Goal: Task Accomplishment & Management: Manage account settings

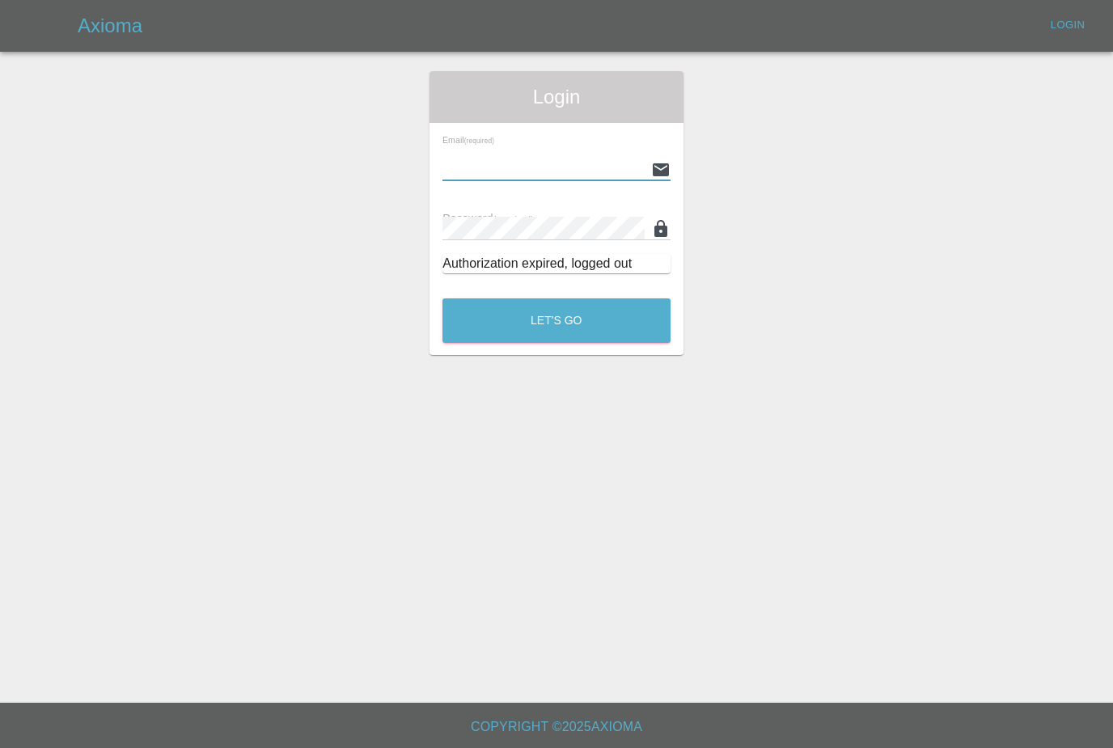
type input "[PERSON_NAME][EMAIL_ADDRESS][PERSON_NAME][DOMAIN_NAME]"
click at [556, 320] on button "Let's Go" at bounding box center [556, 320] width 228 height 44
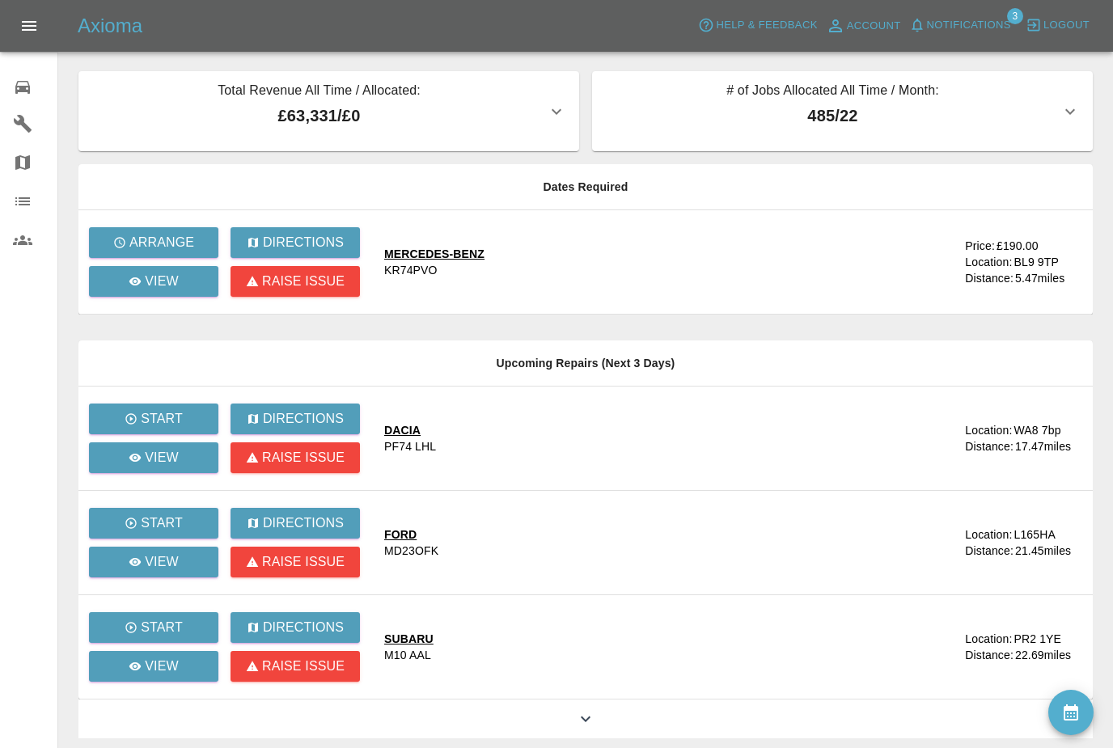
click at [996, 32] on span "Notifications" at bounding box center [969, 25] width 84 height 19
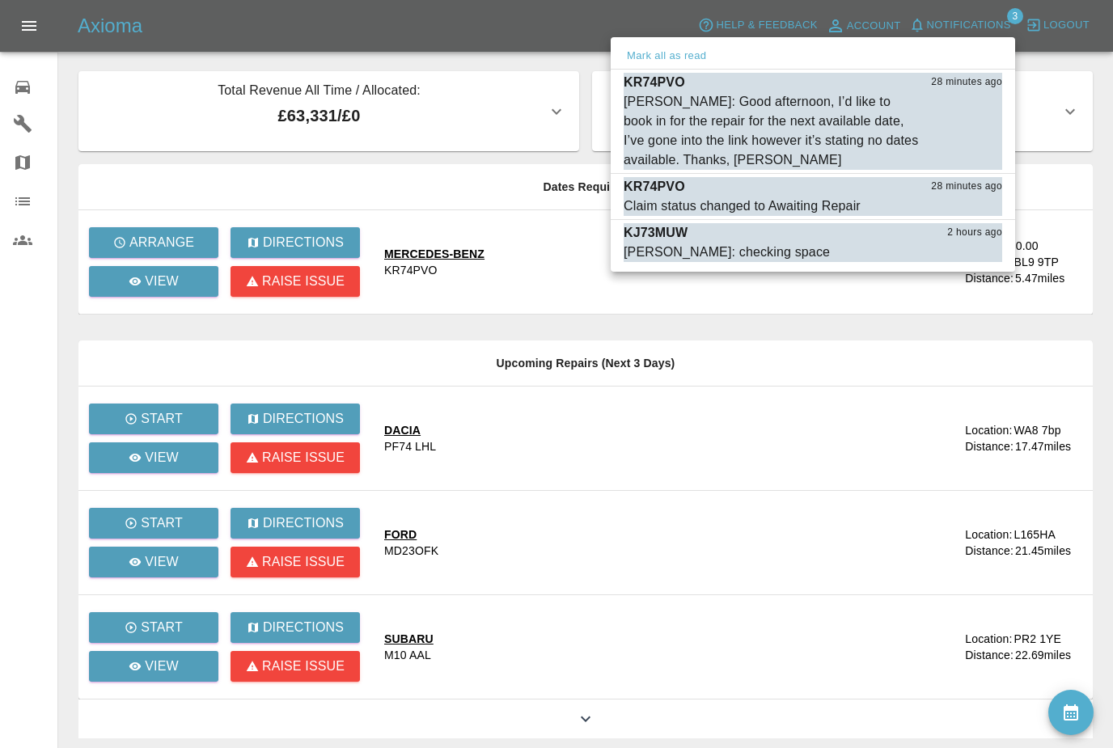
click at [882, 124] on div "[PERSON_NAME]: Good afternoon, I’d like to book in for the repair for the next …" at bounding box center [773, 131] width 298 height 78
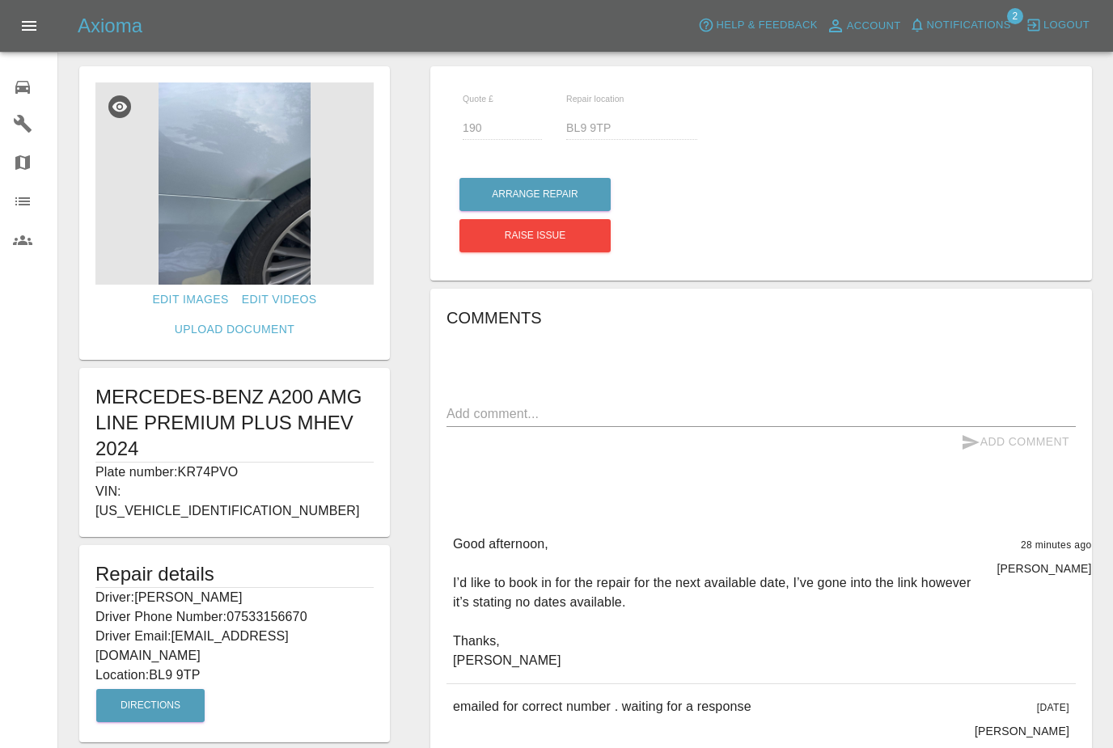
scroll to position [27, 0]
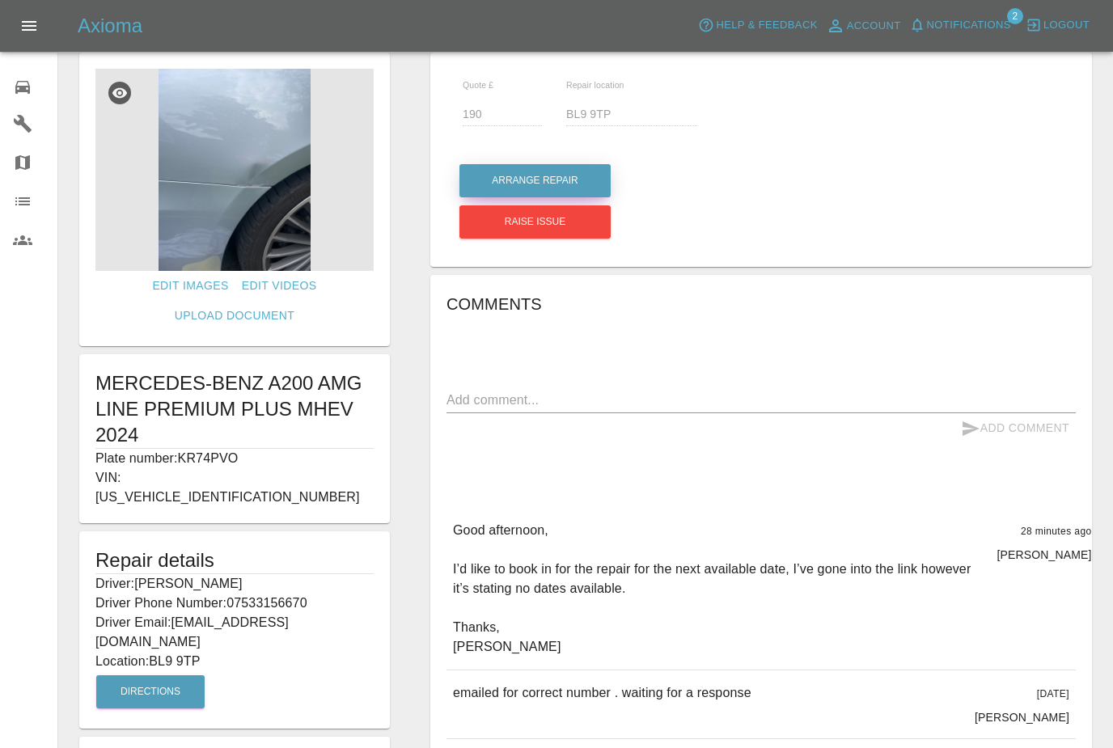
click at [571, 196] on button "Arrange Repair" at bounding box center [534, 180] width 151 height 33
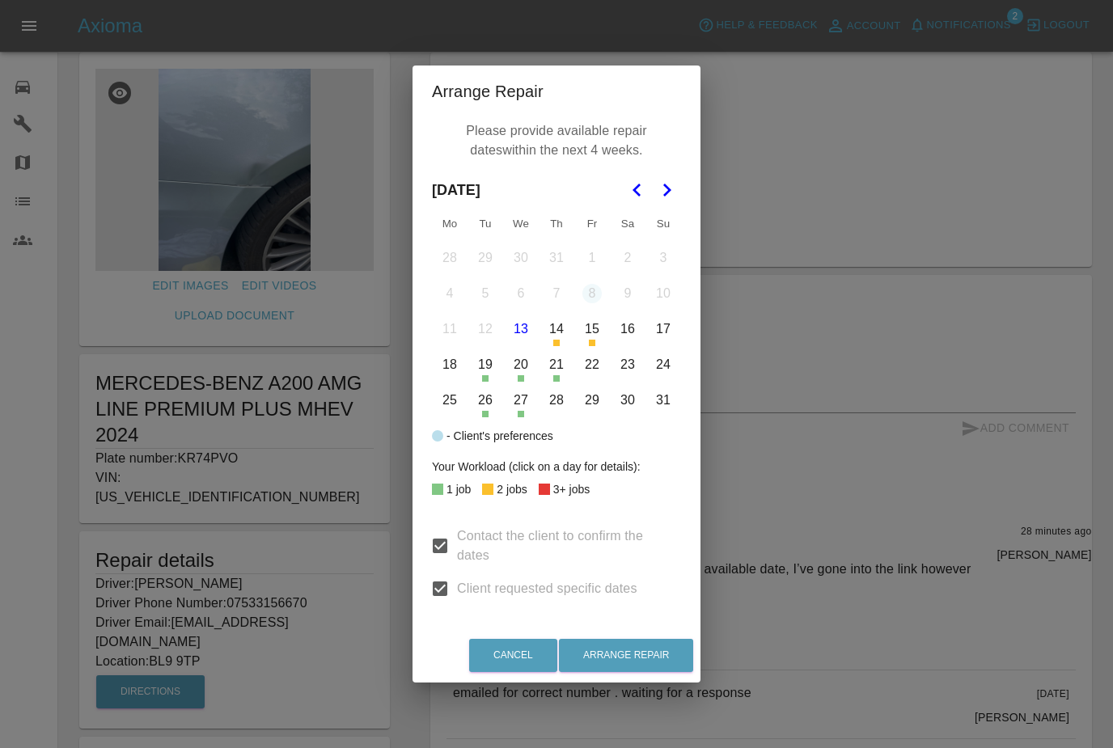
click at [675, 196] on icon "Go to the Next Month" at bounding box center [666, 189] width 19 height 19
click at [660, 186] on icon "Go to the Next Month" at bounding box center [666, 189] width 19 height 19
click at [522, 264] on button "1" at bounding box center [521, 258] width 34 height 34
click at [518, 262] on button "1" at bounding box center [521, 258] width 34 height 34
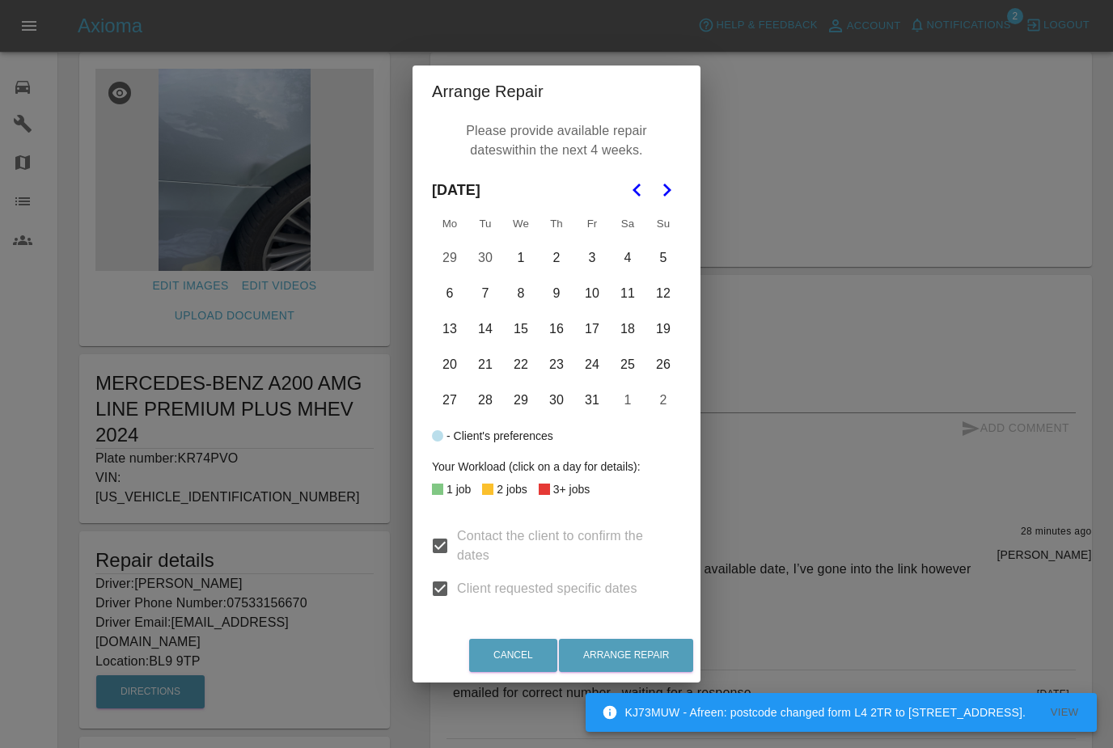
click at [634, 192] on icon "Go to the Previous Month" at bounding box center [637, 189] width 19 height 19
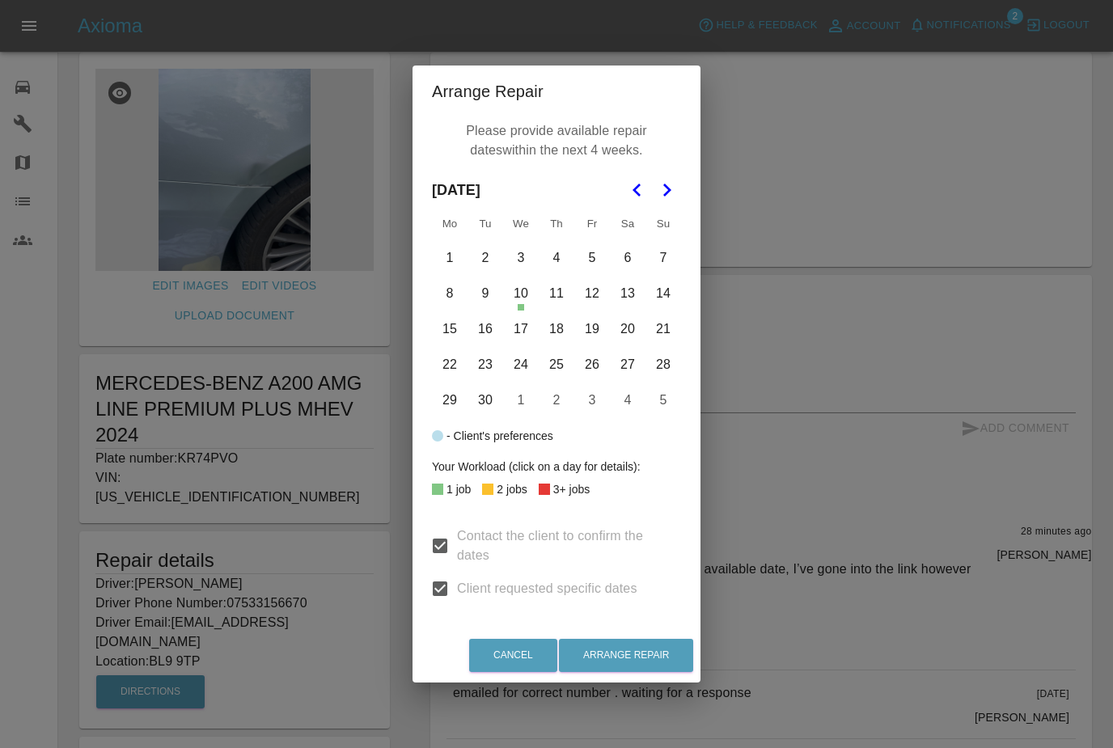
click at [844, 260] on div "Arrange Repair Please provide available repair dates within the next 4 weeks. […" at bounding box center [556, 374] width 1113 height 748
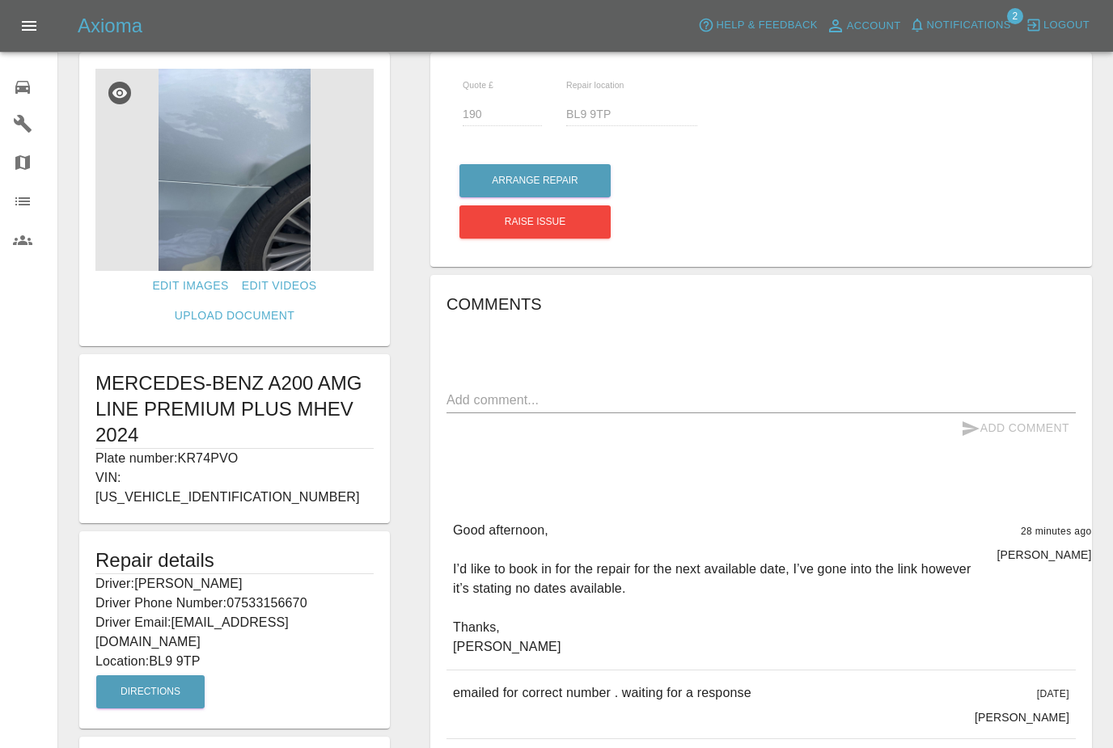
click at [969, 28] on span "Notifications" at bounding box center [969, 25] width 84 height 19
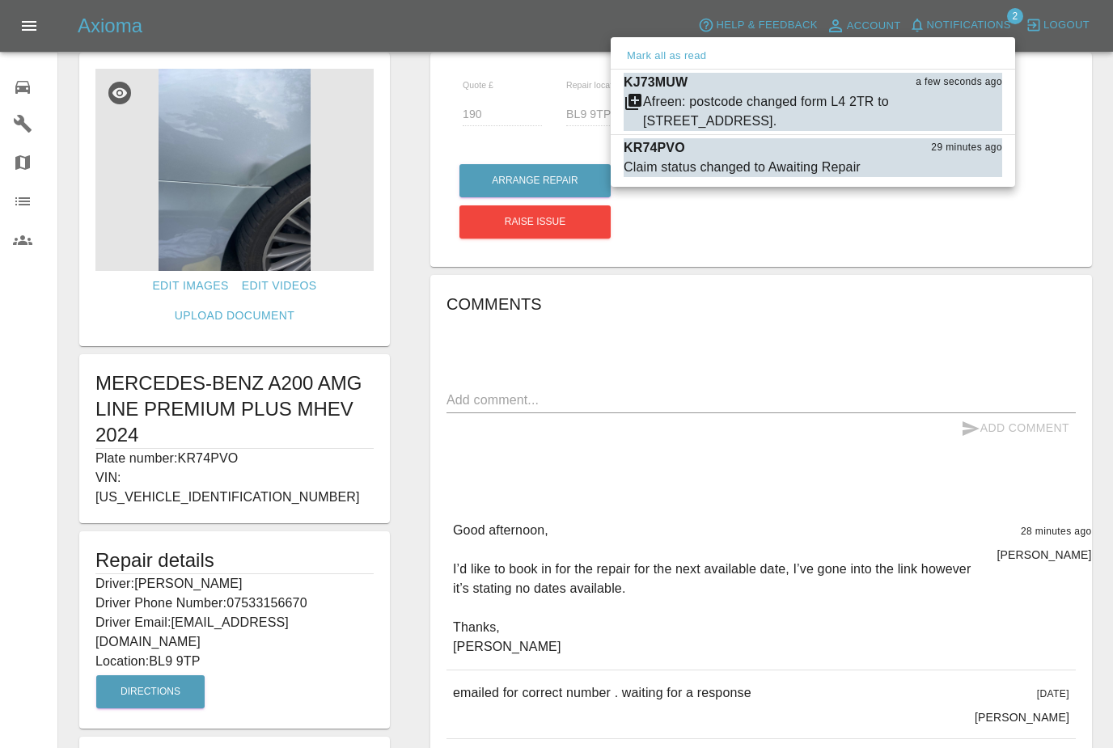
click at [864, 309] on div at bounding box center [556, 374] width 1113 height 748
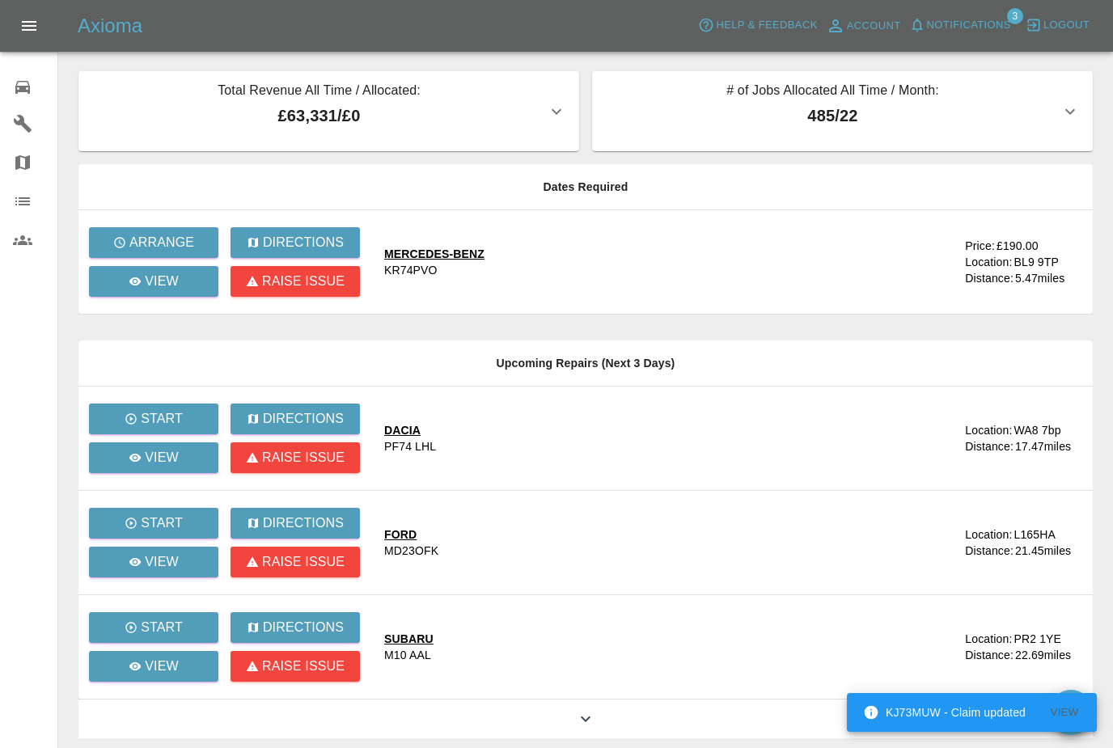
click at [992, 32] on span "Notifications" at bounding box center [969, 25] width 84 height 19
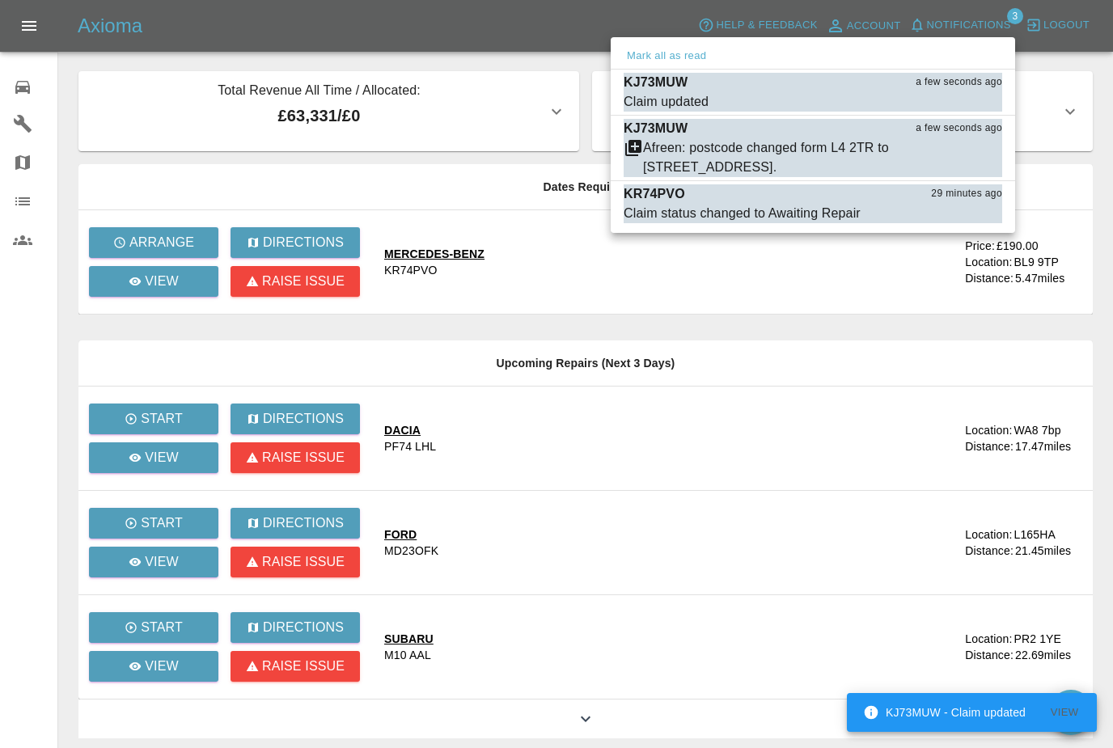
click at [845, 167] on div "Afreen: postcode changed form L4 2TR to [STREET_ADDRESS]." at bounding box center [782, 157] width 278 height 39
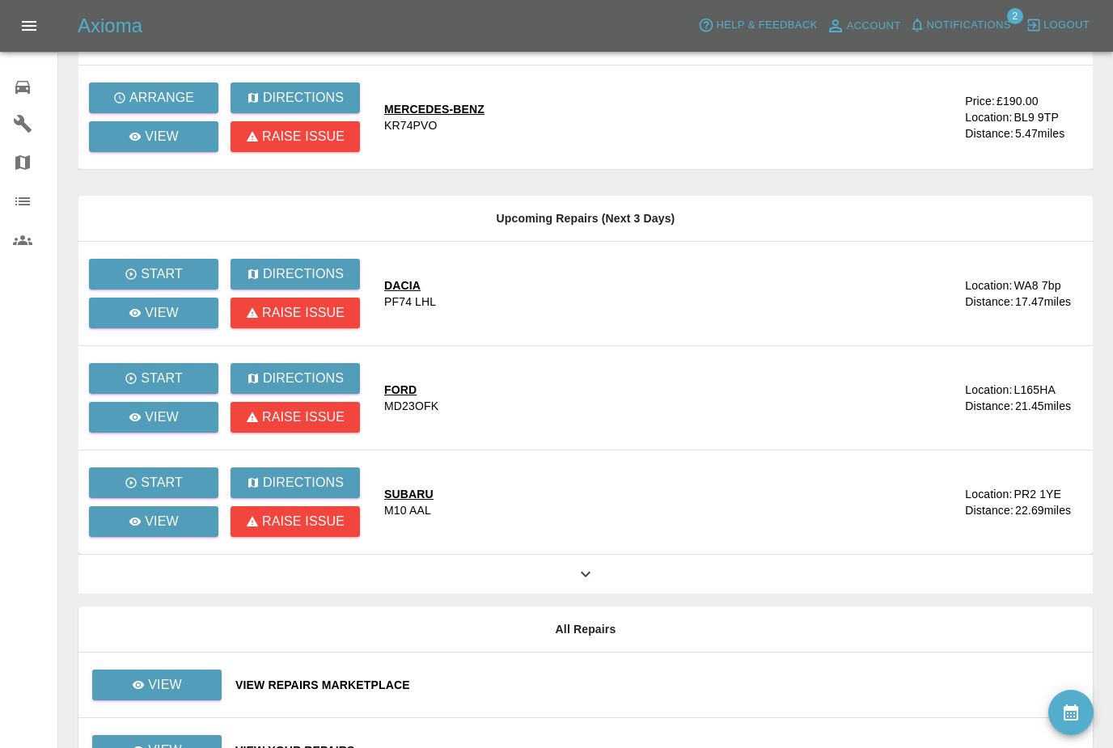
scroll to position [144, 0]
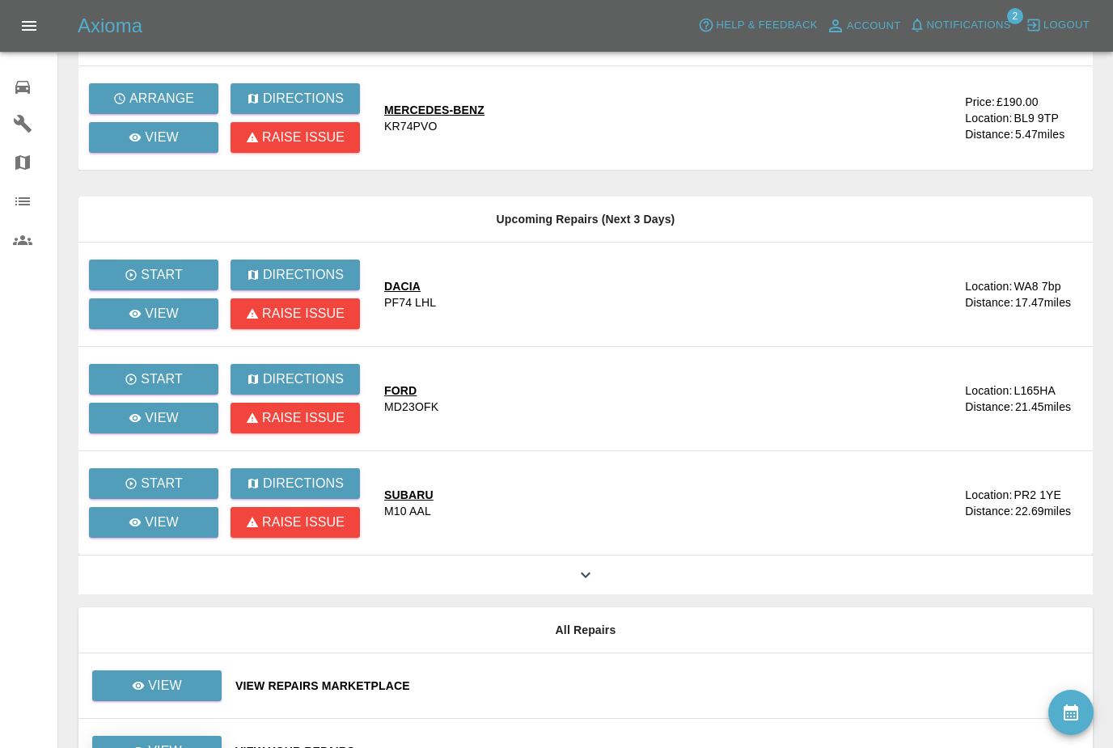
click at [191, 747] on link "View" at bounding box center [156, 751] width 129 height 31
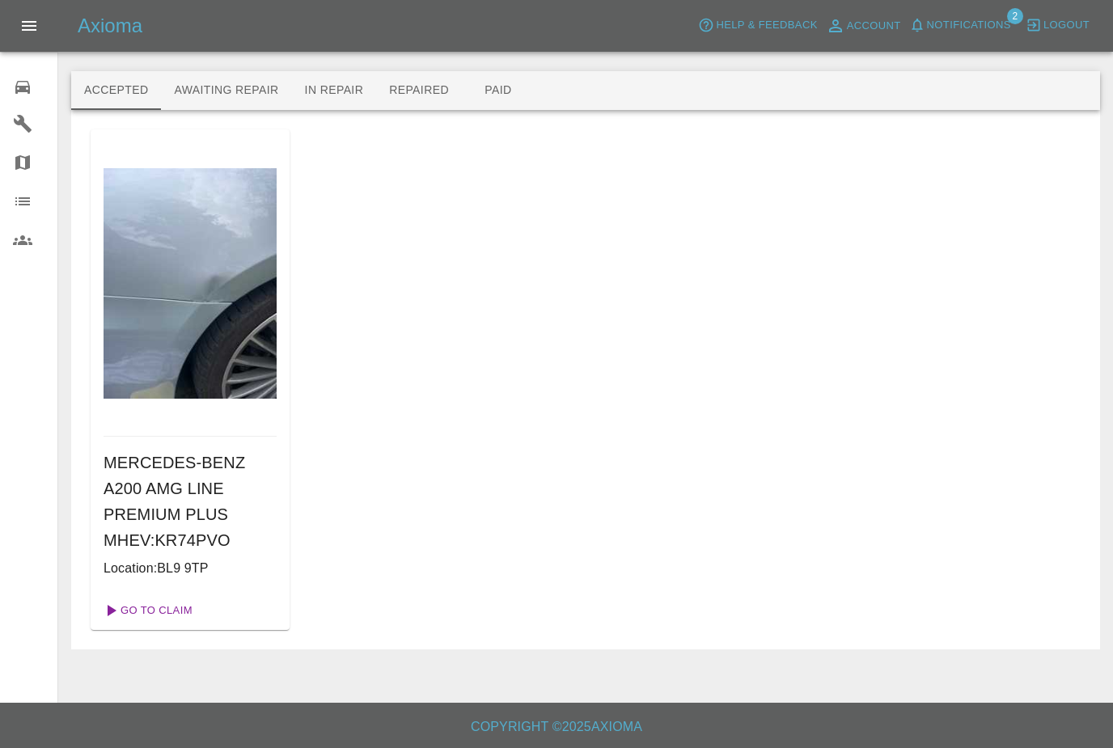
click at [180, 613] on link "Go To Claim" at bounding box center [146, 611] width 99 height 26
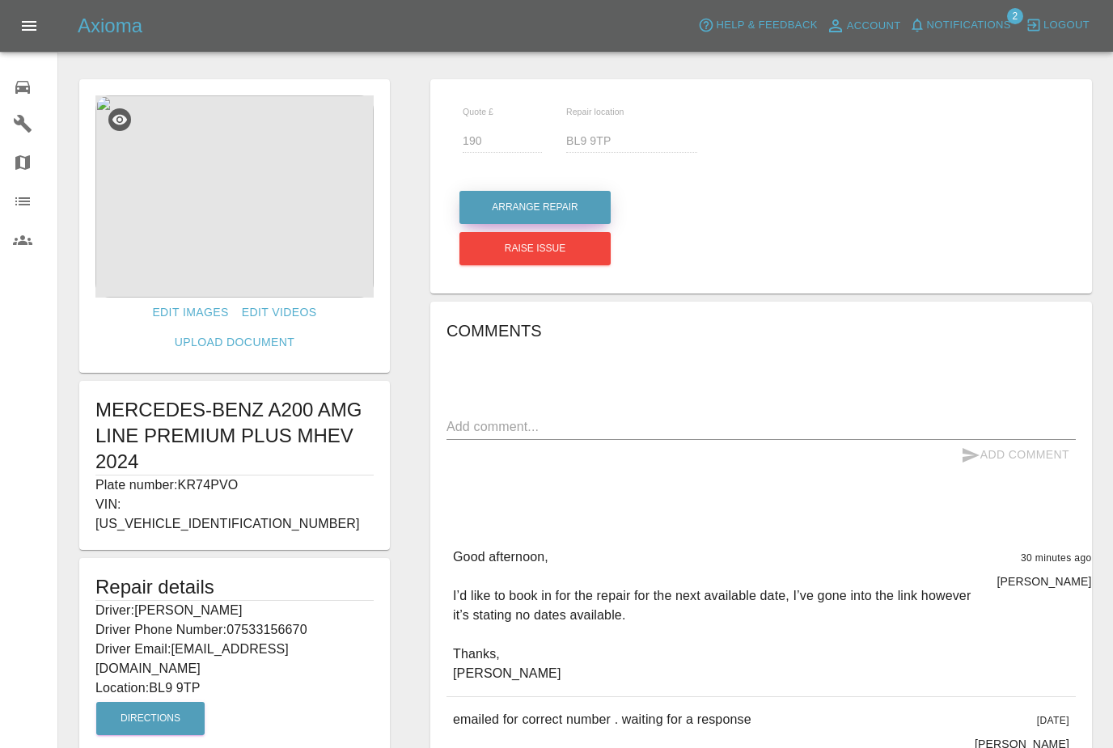
click at [585, 209] on button "Arrange Repair" at bounding box center [534, 207] width 151 height 33
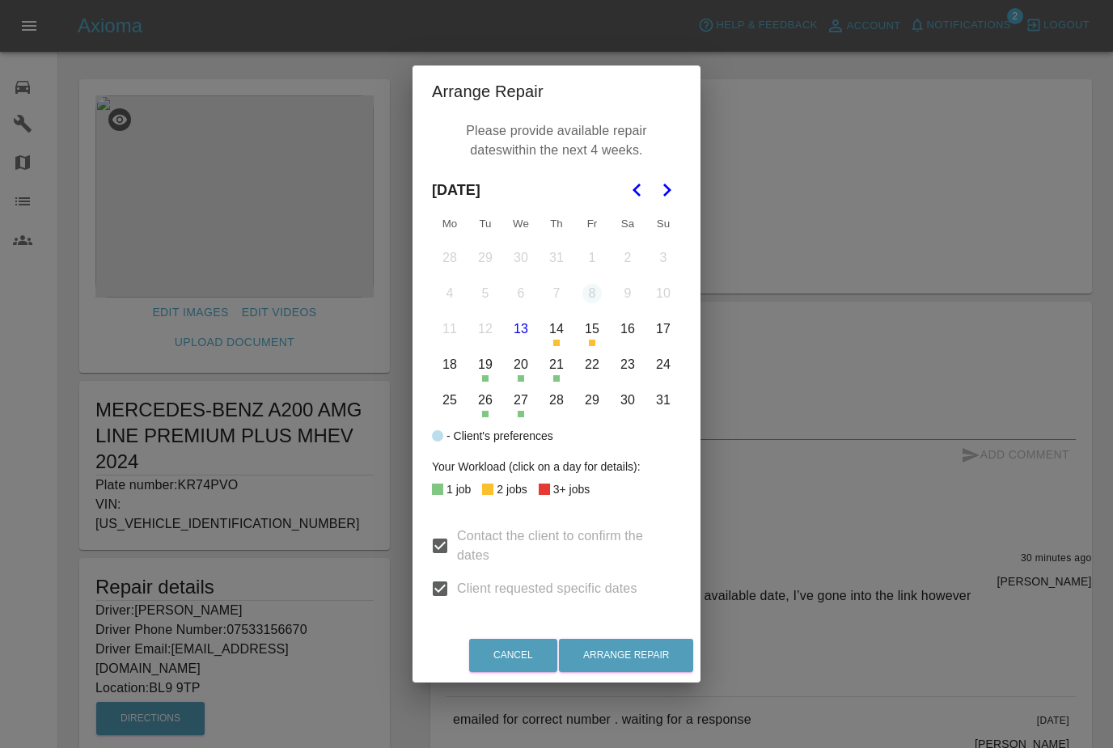
click at [566, 417] on button "28" at bounding box center [556, 400] width 34 height 34
click at [679, 205] on button "Go to the Next Month" at bounding box center [666, 190] width 29 height 29
click at [448, 275] on button "1" at bounding box center [450, 258] width 34 height 34
click at [447, 275] on button "1" at bounding box center [450, 258] width 34 height 34
click at [440, 275] on button "1" at bounding box center [450, 258] width 34 height 34
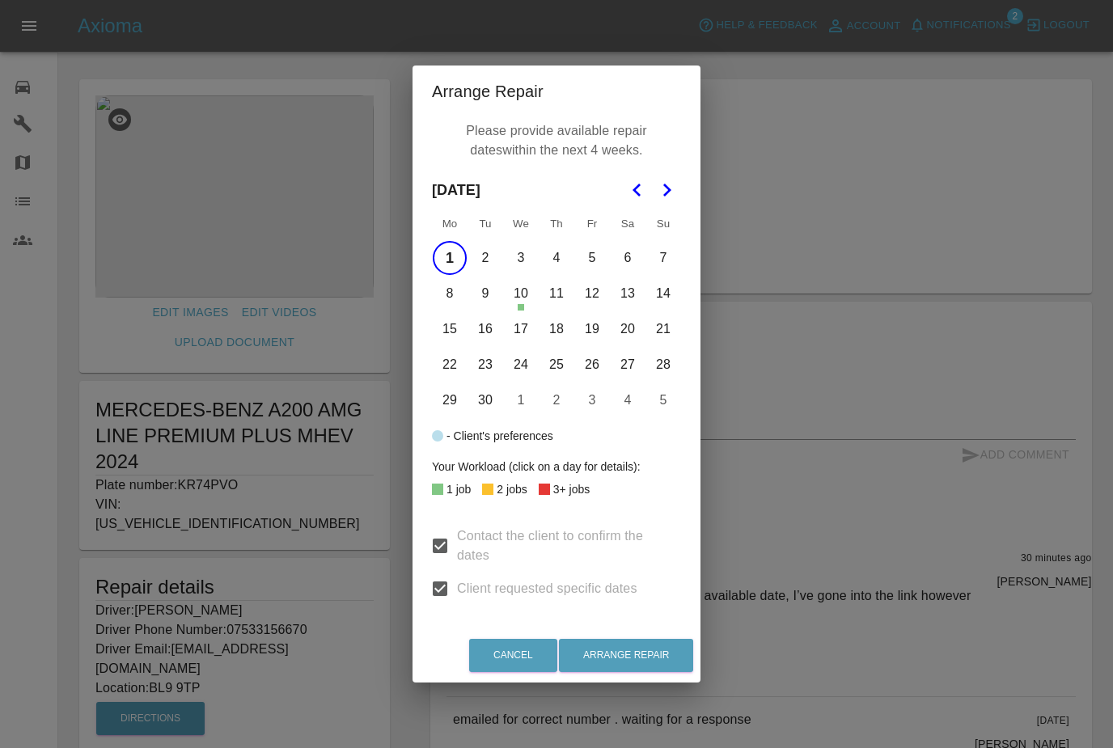
click at [489, 275] on button "2" at bounding box center [485, 258] width 34 height 34
click at [488, 275] on button "2" at bounding box center [485, 258] width 34 height 34
click at [556, 275] on button "4" at bounding box center [556, 258] width 34 height 34
click at [524, 275] on button "3" at bounding box center [521, 258] width 34 height 34
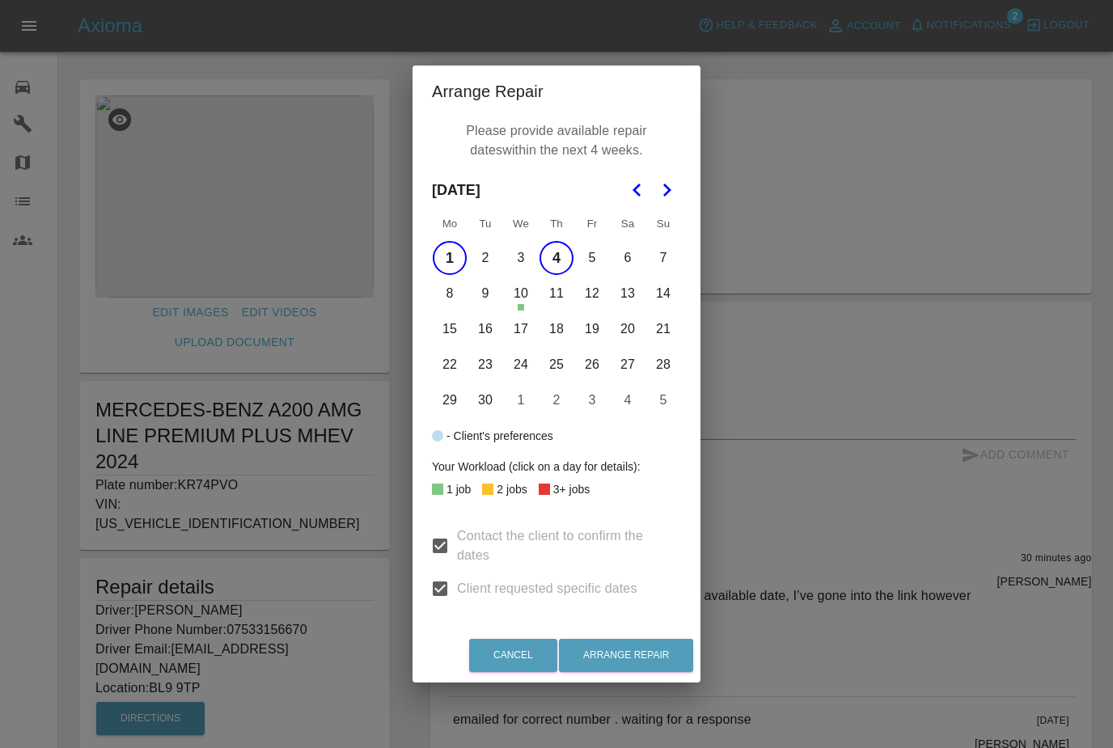
click at [484, 275] on button "2" at bounding box center [485, 258] width 34 height 34
click at [520, 275] on button "3" at bounding box center [521, 258] width 34 height 34
click at [594, 275] on button "5" at bounding box center [592, 258] width 34 height 34
click at [658, 672] on button "Arrange Repair" at bounding box center [626, 655] width 134 height 33
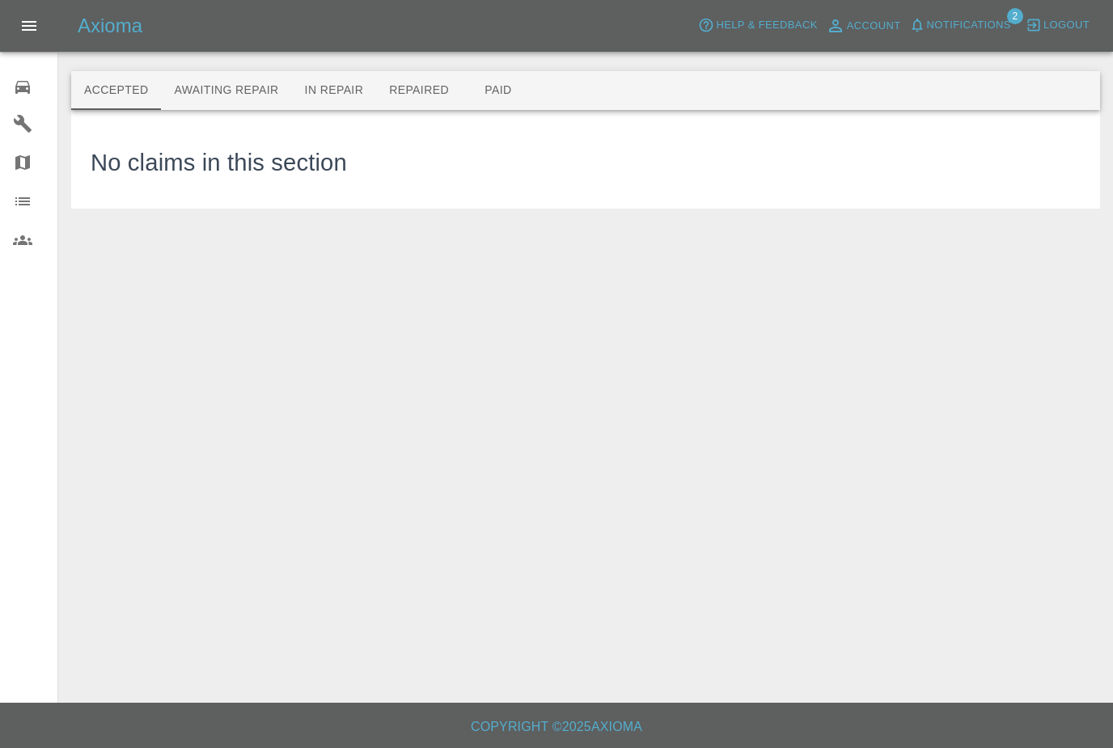
click at [976, 31] on span "Notifications" at bounding box center [969, 25] width 84 height 19
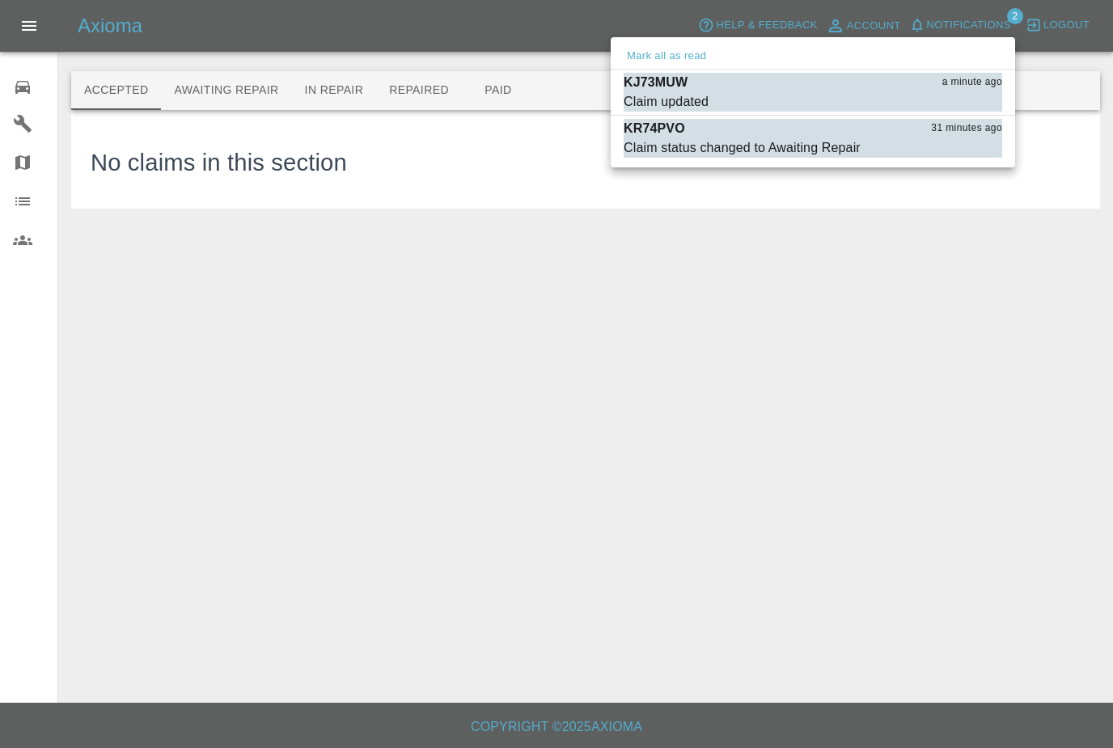
click at [874, 90] on div "KJ73MUW a minute ago" at bounding box center [813, 82] width 379 height 19
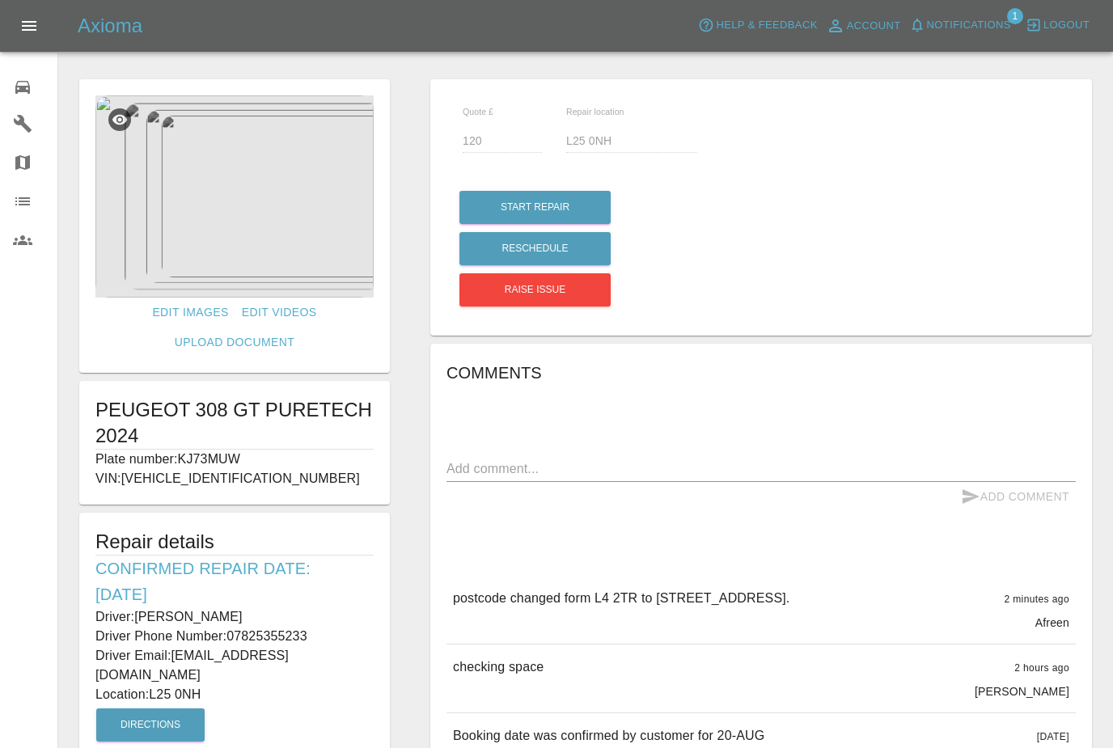
click at [34, 80] on div "0" at bounding box center [35, 85] width 45 height 23
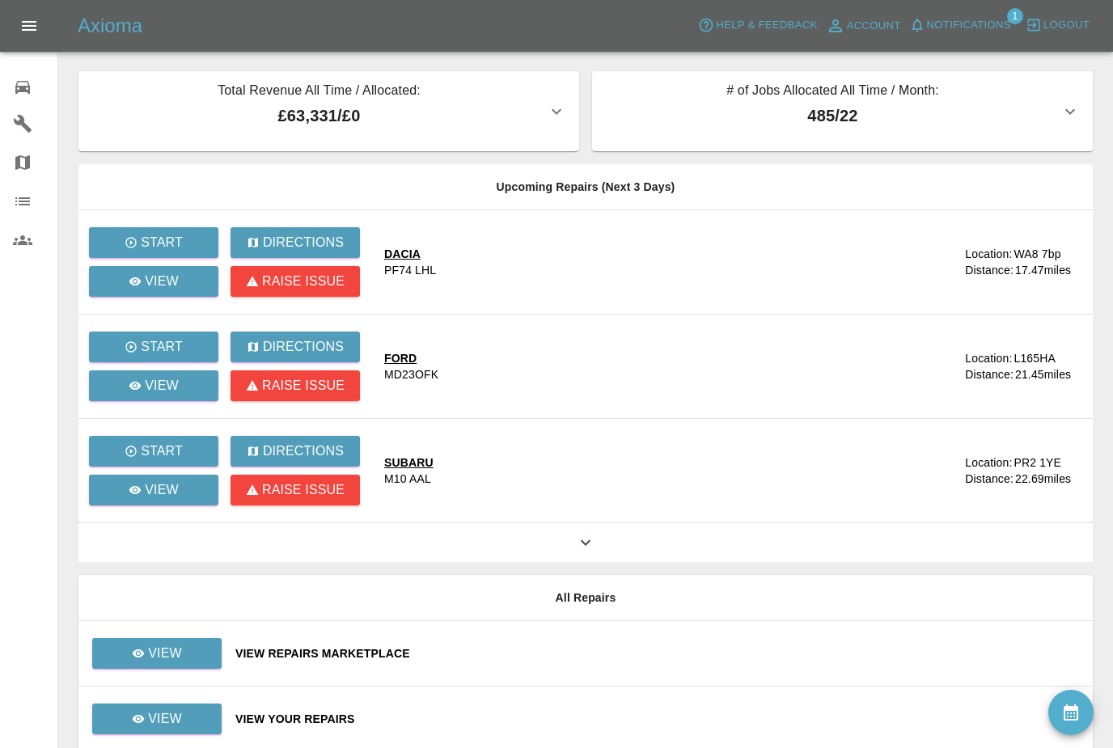
click at [1086, 735] on button "availability" at bounding box center [1070, 712] width 45 height 45
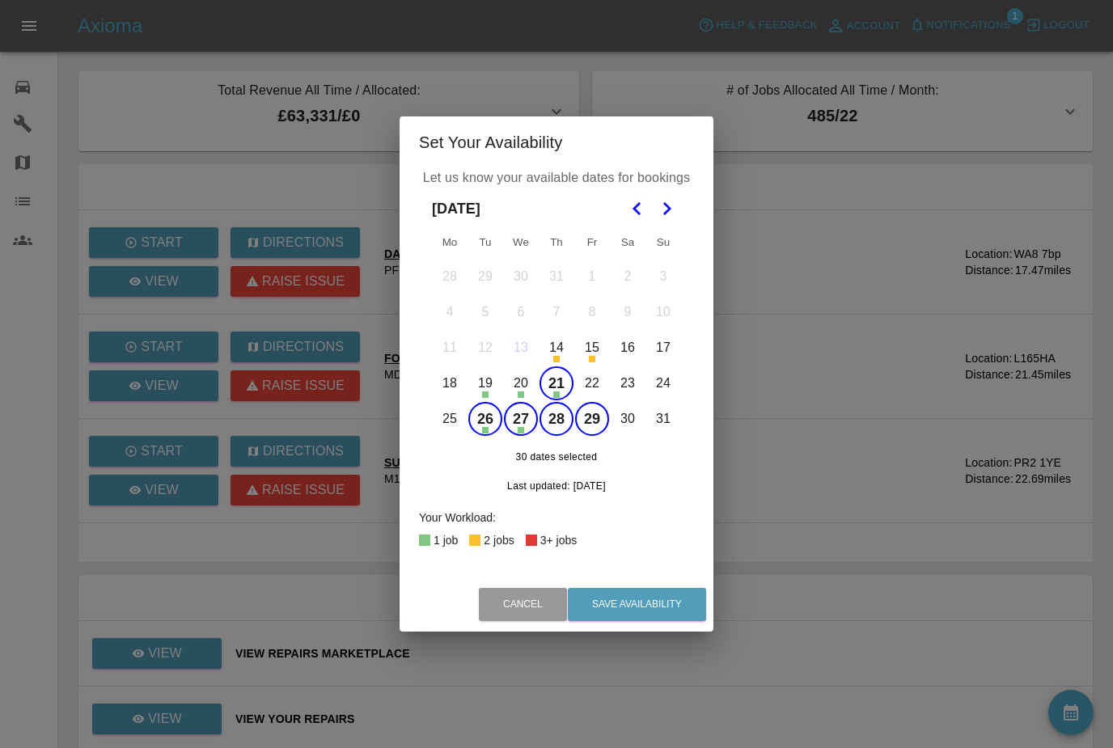
click at [554, 400] on button "21" at bounding box center [556, 383] width 34 height 34
click at [480, 436] on button "26" at bounding box center [485, 419] width 34 height 34
click at [668, 215] on polygon "Go to the Next Month" at bounding box center [667, 208] width 8 height 13
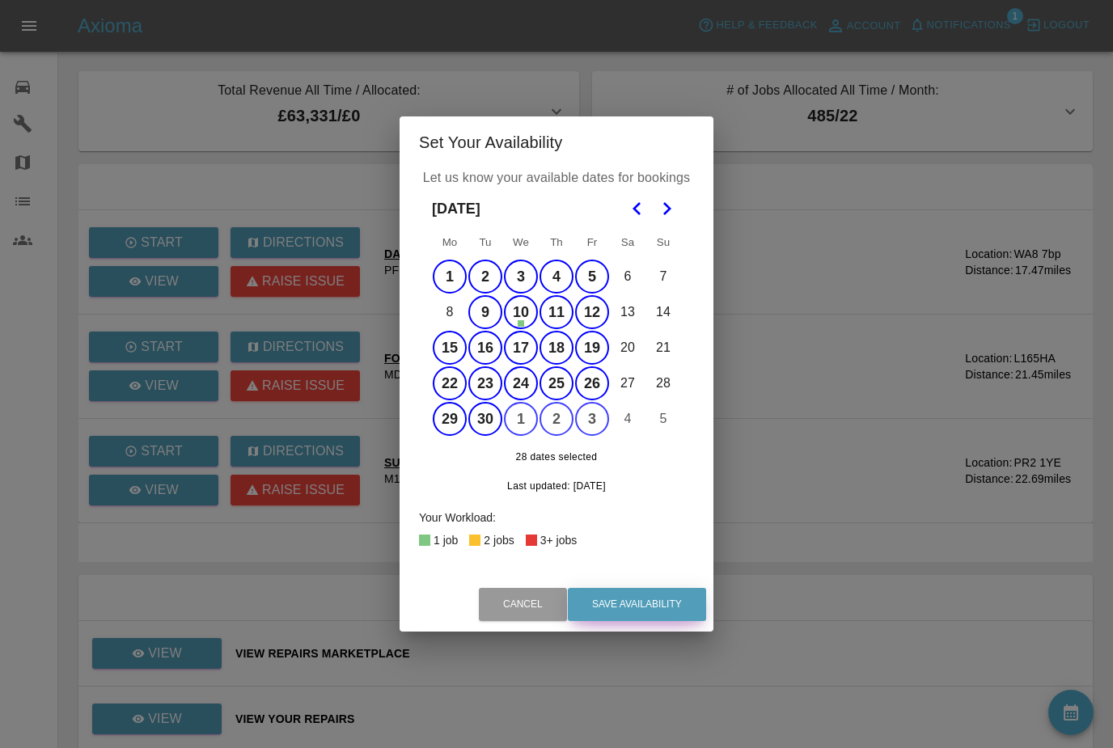
click at [675, 620] on button "Save Availability" at bounding box center [637, 604] width 138 height 33
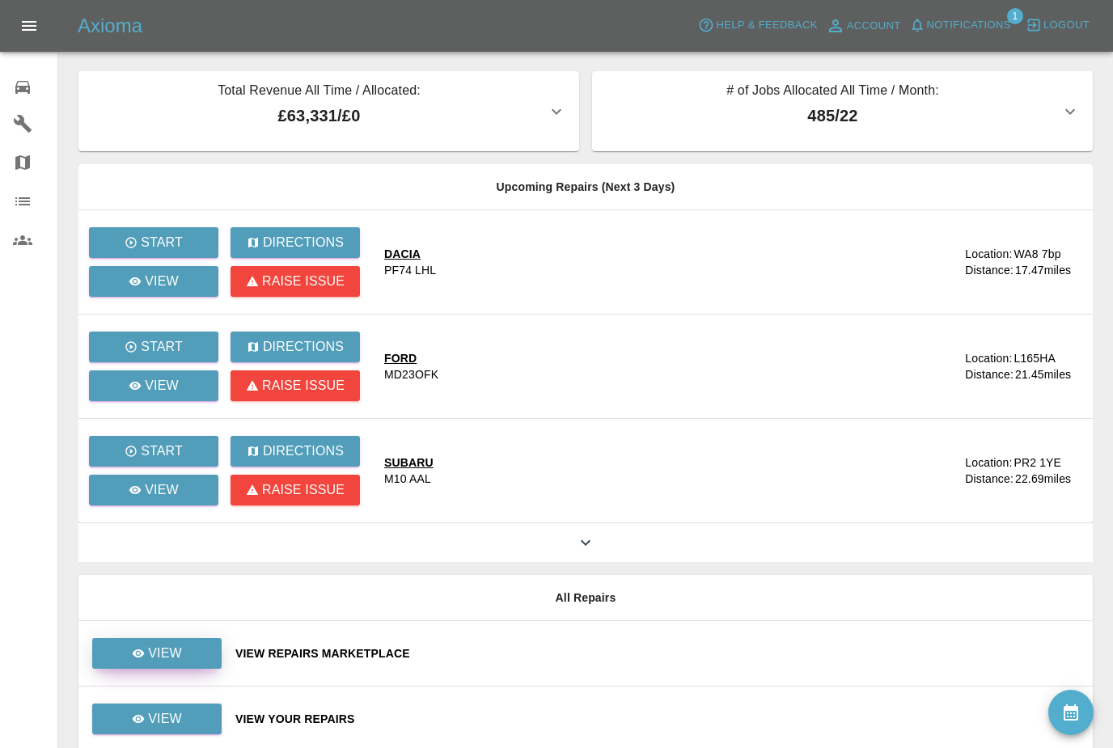
click at [167, 658] on p "View" at bounding box center [165, 653] width 34 height 19
